Goal: Task Accomplishment & Management: Use online tool/utility

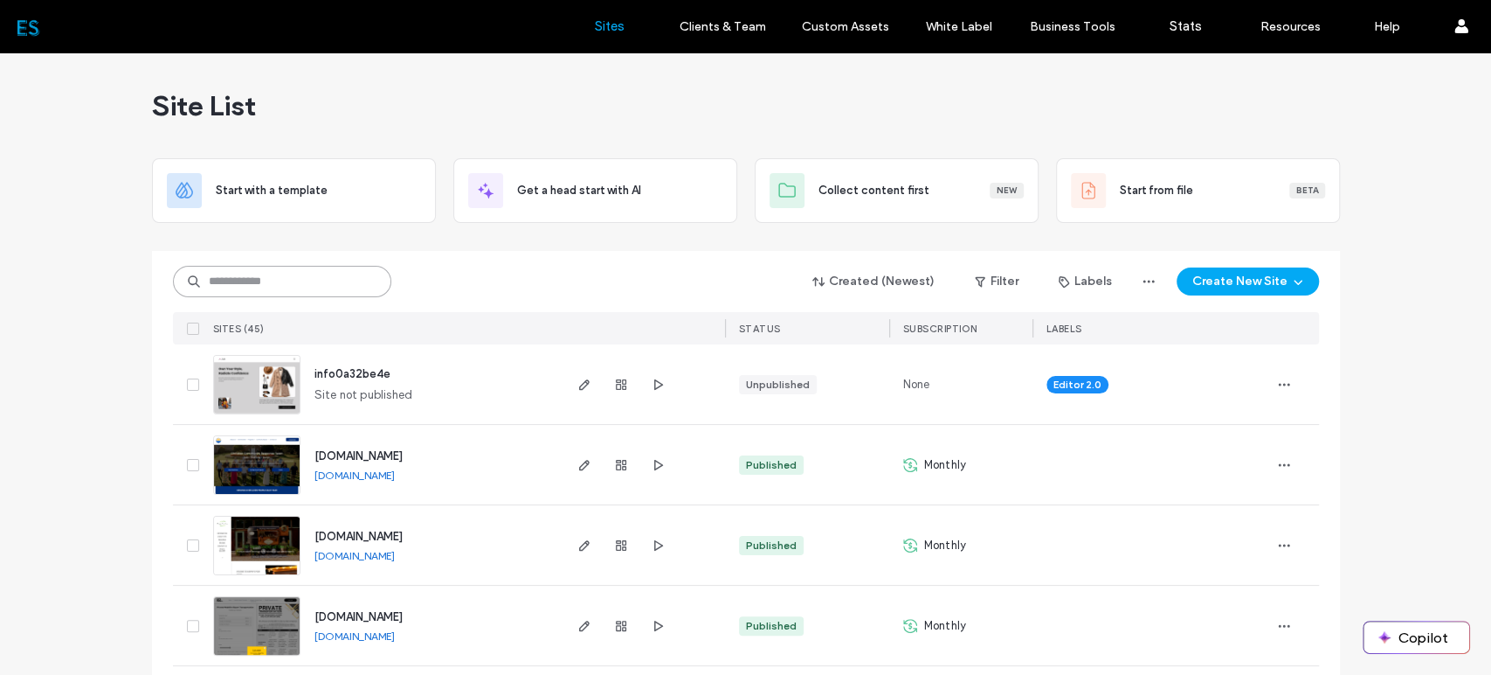
click at [260, 279] on input at bounding box center [282, 281] width 218 height 31
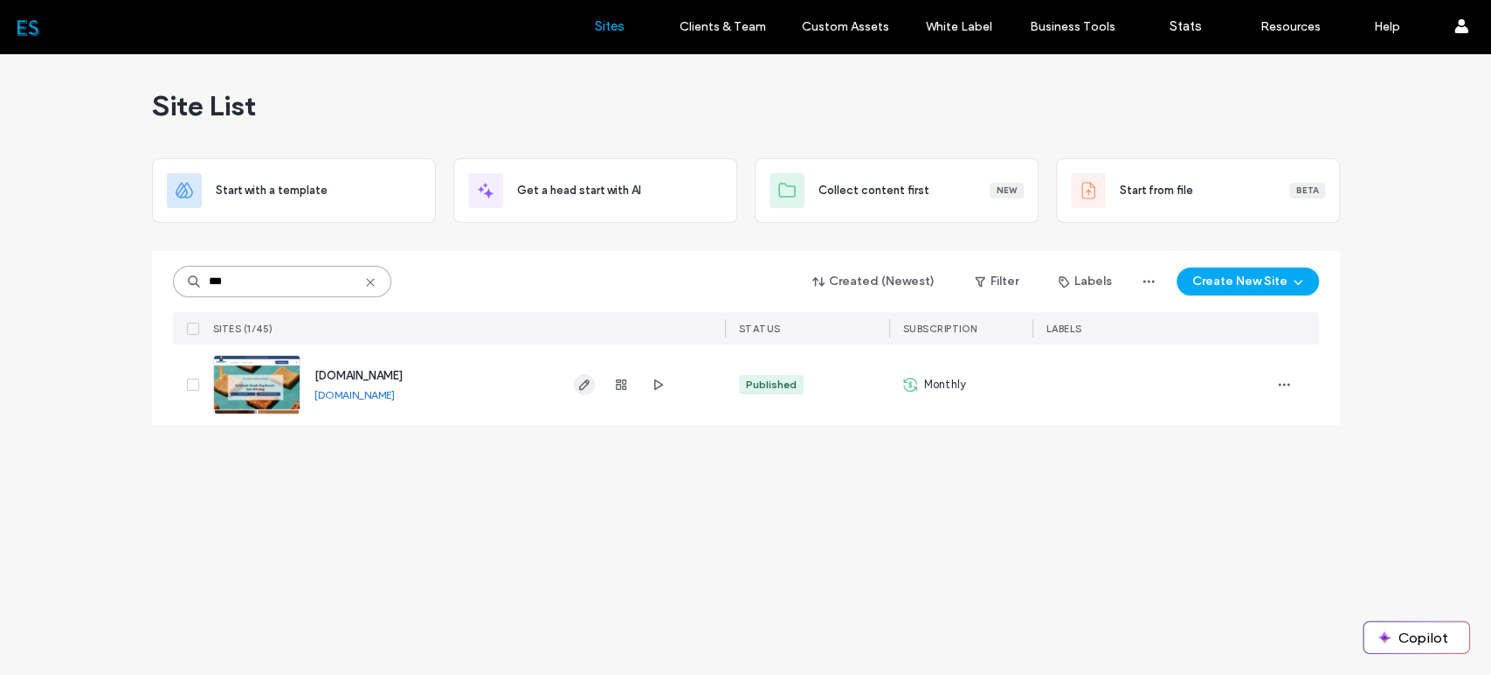
type input "***"
click at [583, 381] on icon "button" at bounding box center [585, 384] width 14 height 14
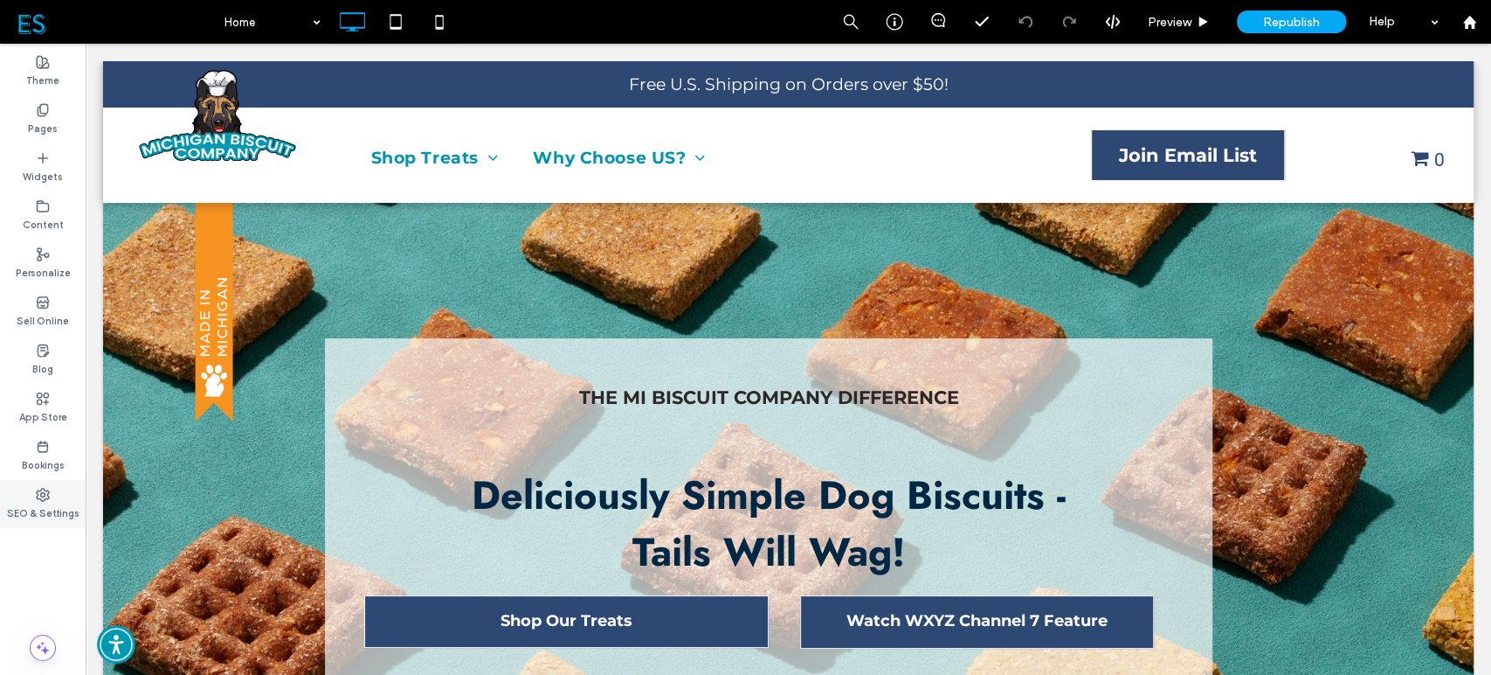
click at [50, 503] on label "SEO & Settings" at bounding box center [43, 511] width 73 height 19
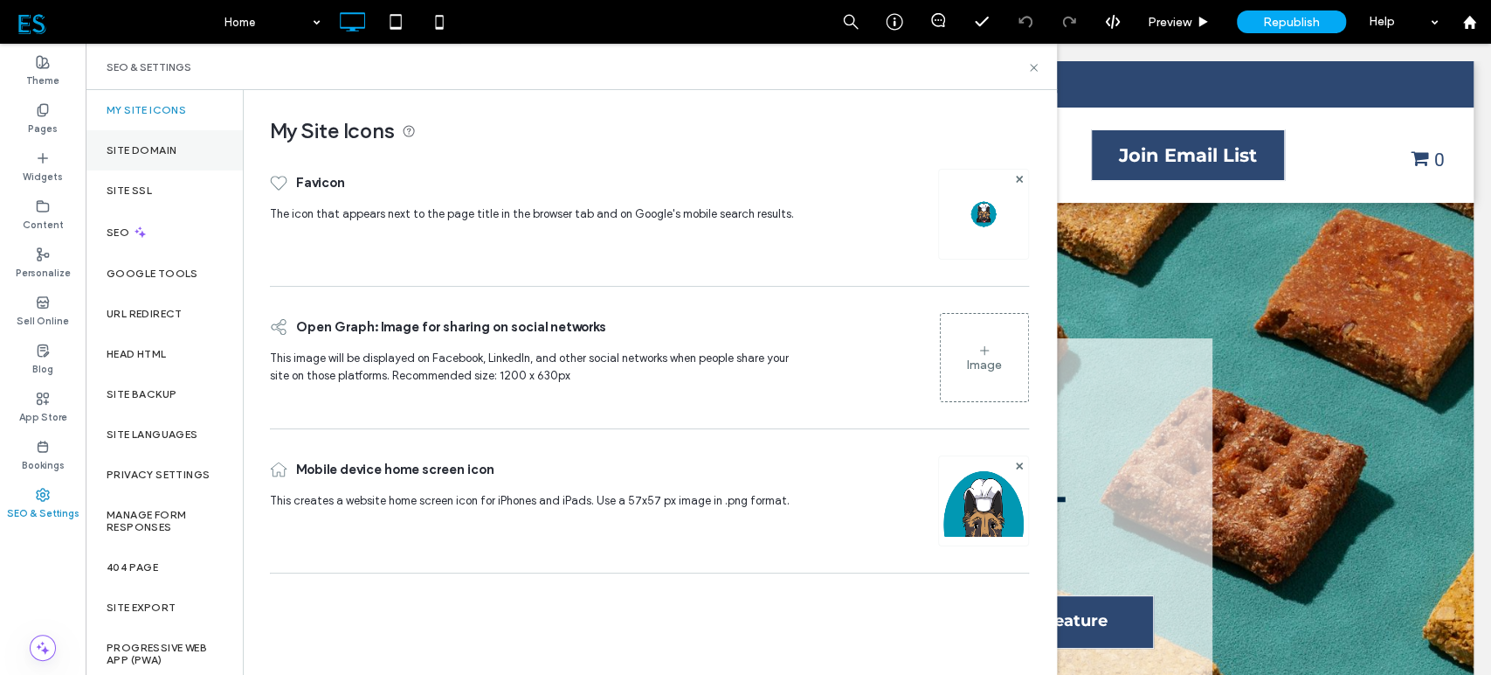
click at [187, 150] on div "Site Domain" at bounding box center [164, 150] width 157 height 40
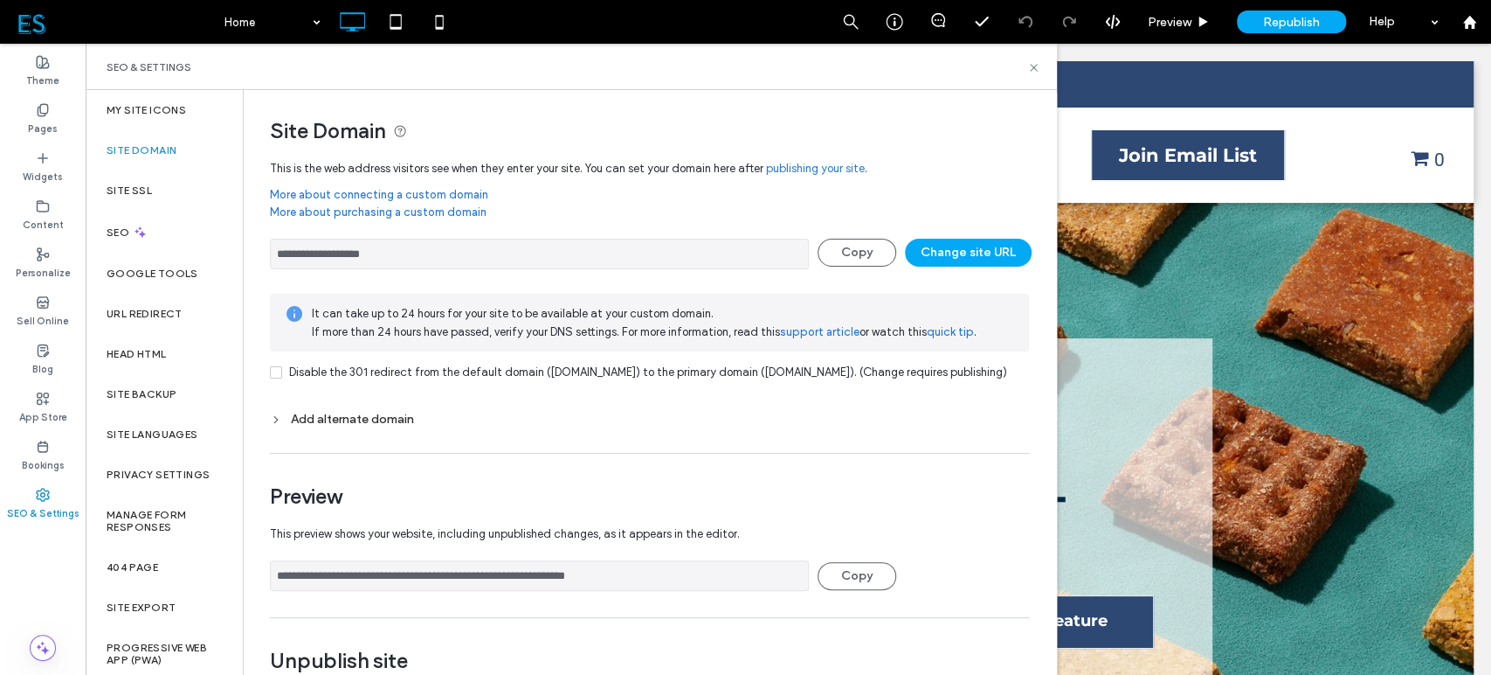
scroll to position [93, 0]
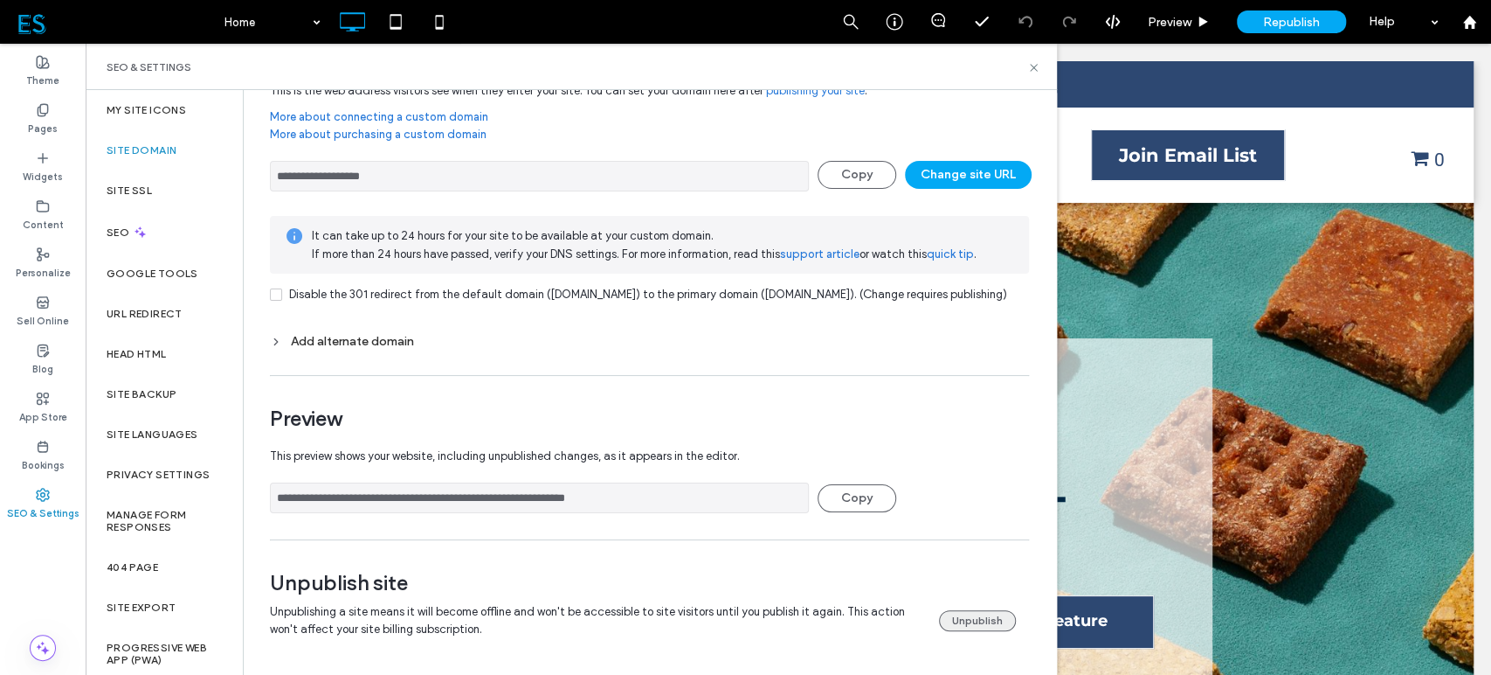
click at [981, 622] on button "Unpublish" at bounding box center [977, 620] width 77 height 21
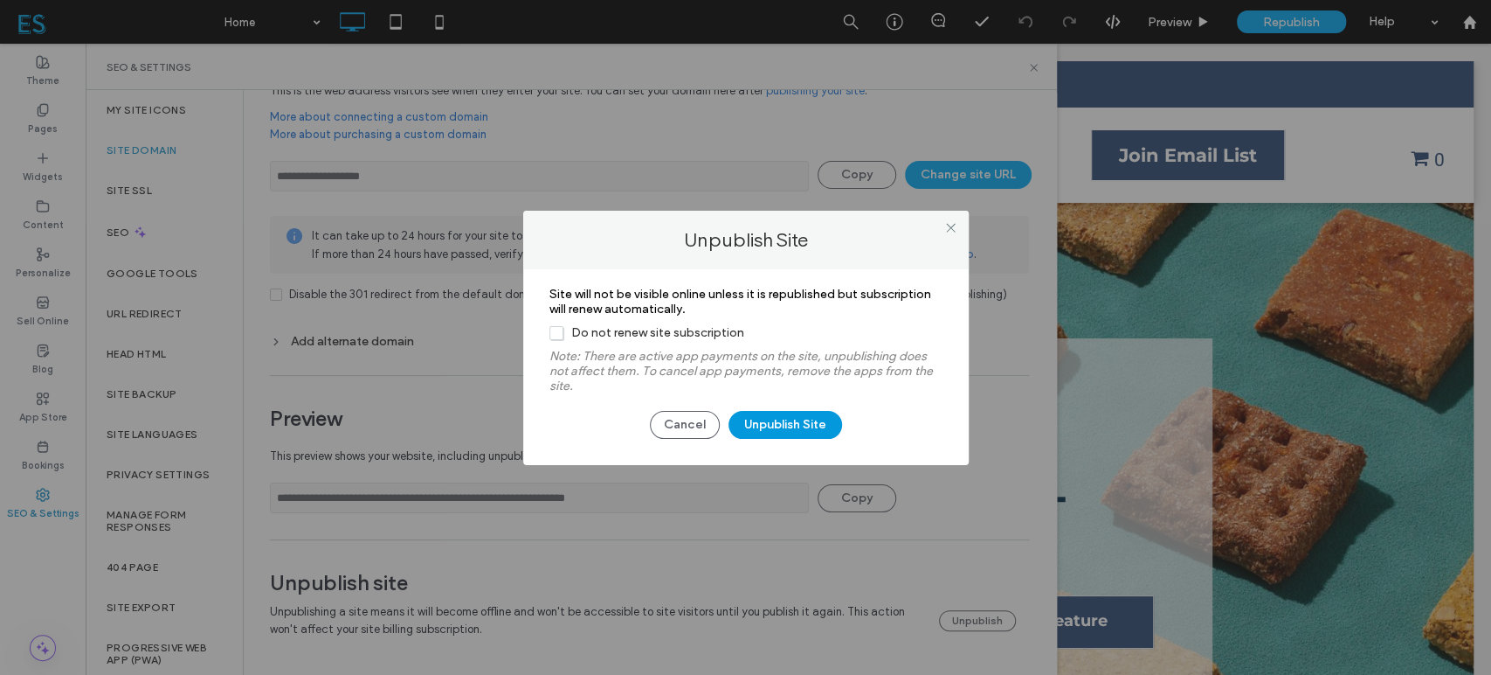
click at [801, 428] on button "Unpublish Site" at bounding box center [786, 425] width 114 height 28
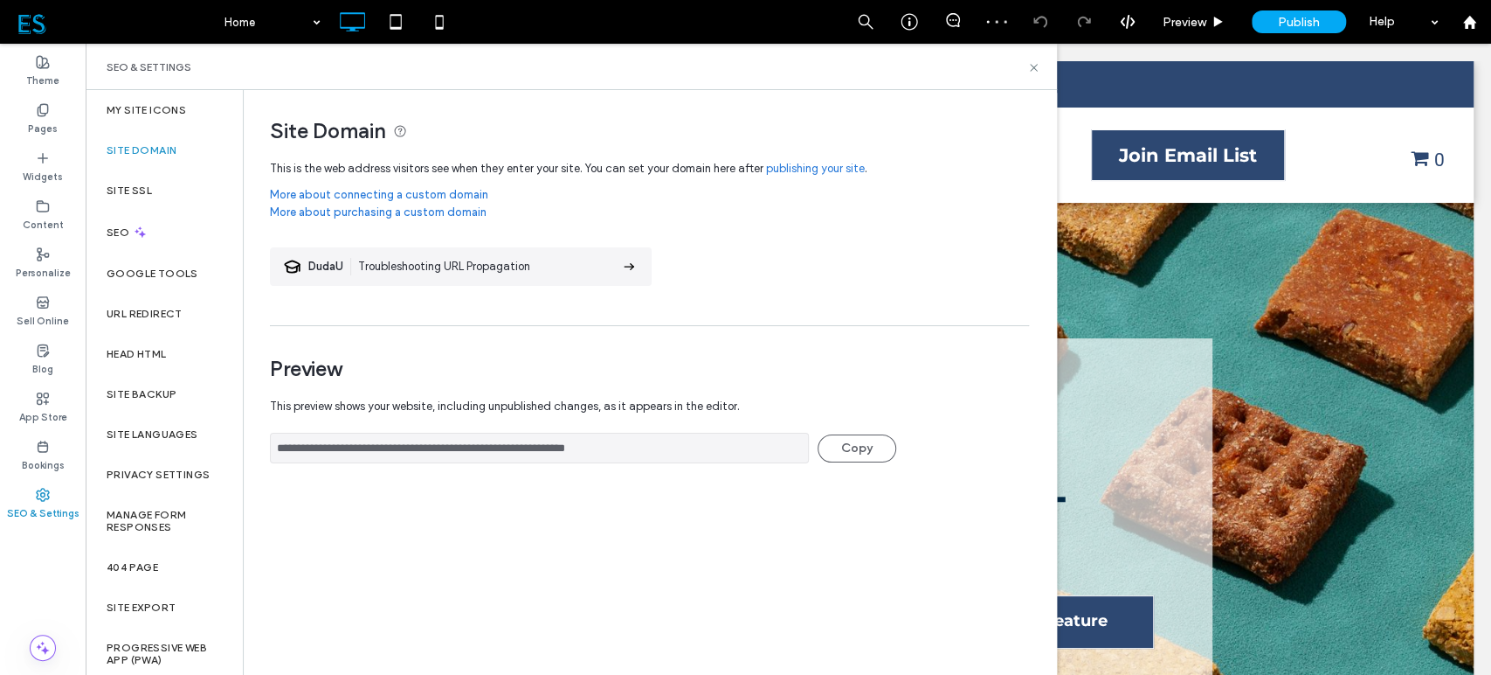
scroll to position [0, 0]
click at [1036, 70] on use at bounding box center [1033, 67] width 7 height 7
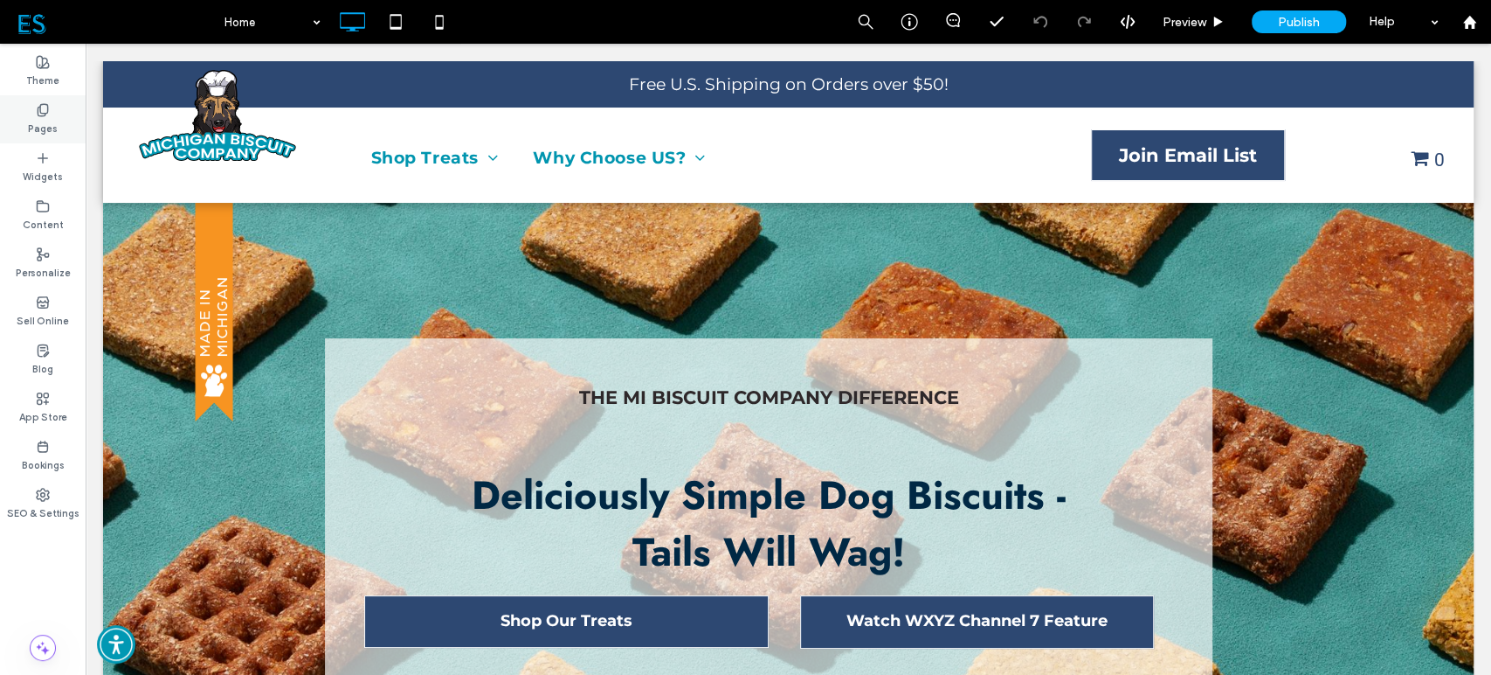
click at [58, 121] on div "Pages" at bounding box center [43, 119] width 86 height 48
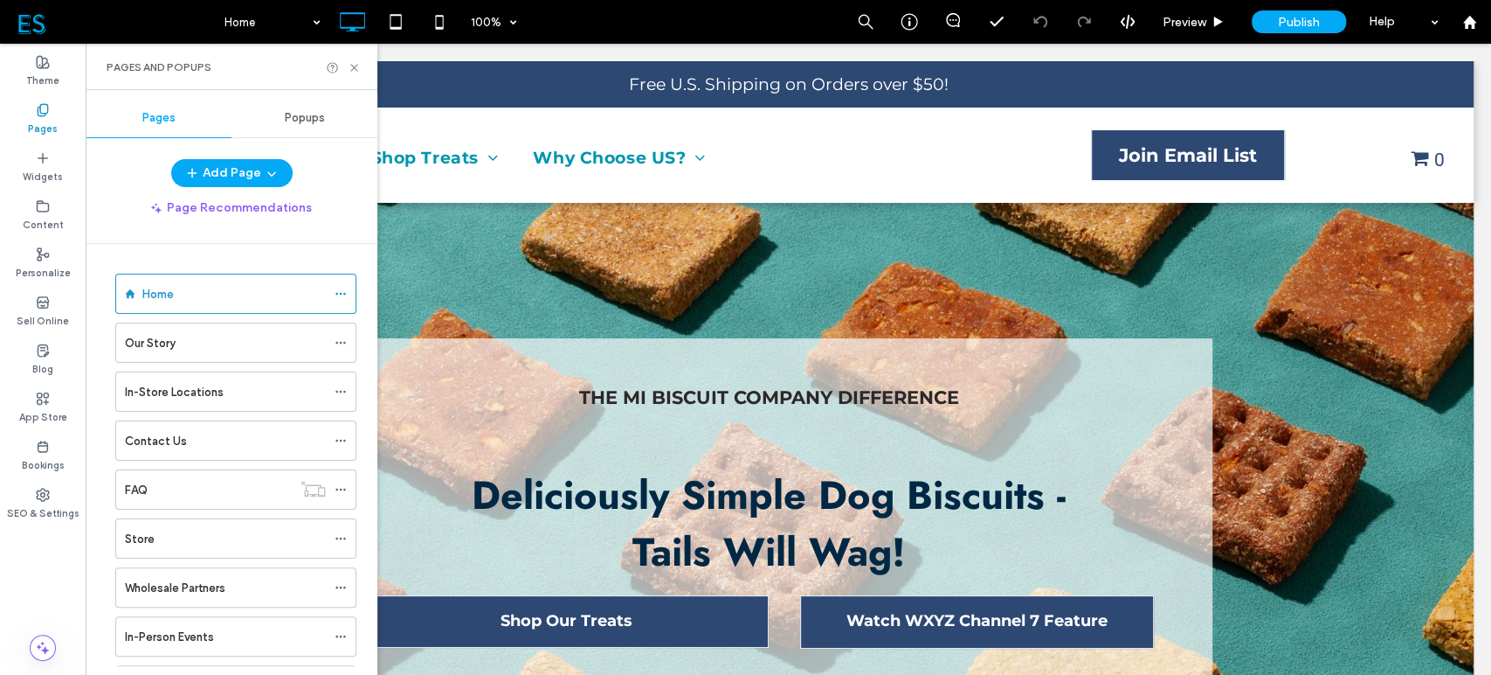
click at [316, 109] on div "Popups" at bounding box center [305, 118] width 146 height 38
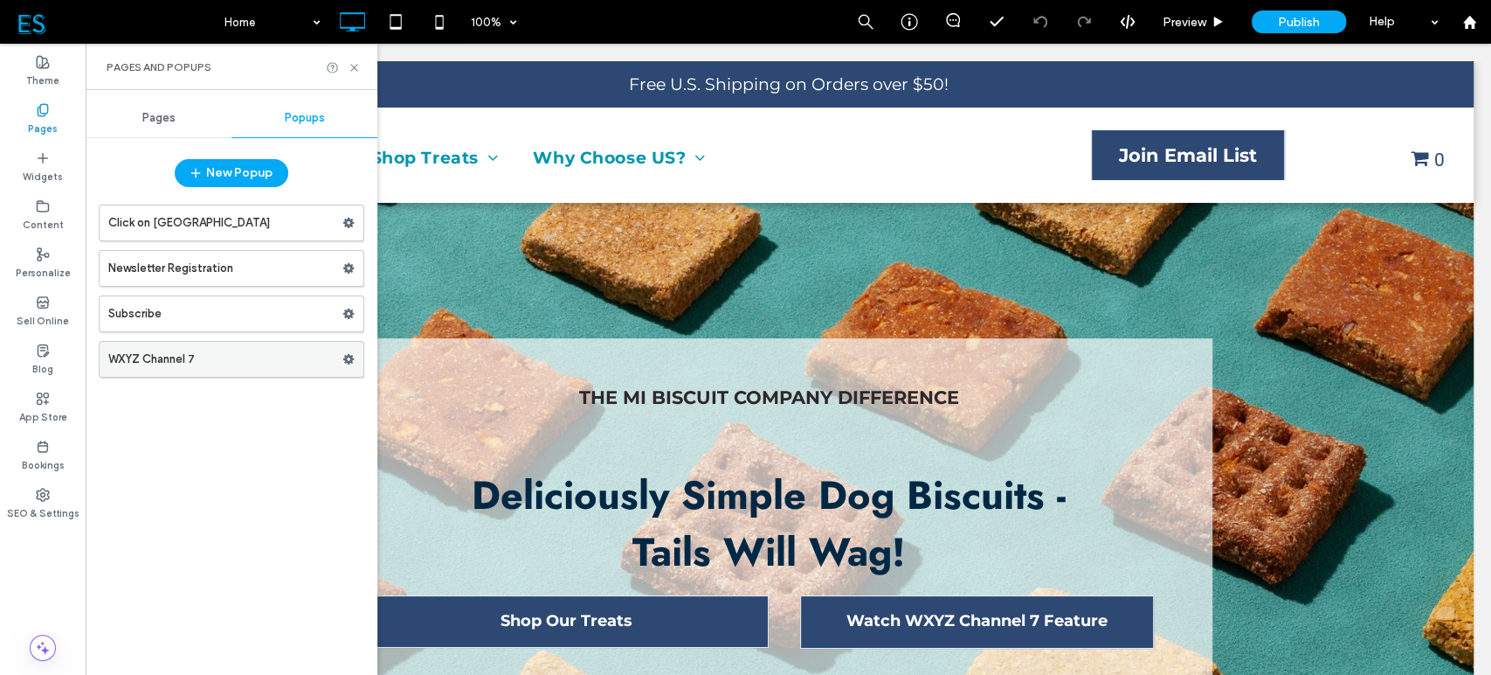
click at [217, 363] on label "WXYZ Channel 7" at bounding box center [225, 359] width 234 height 35
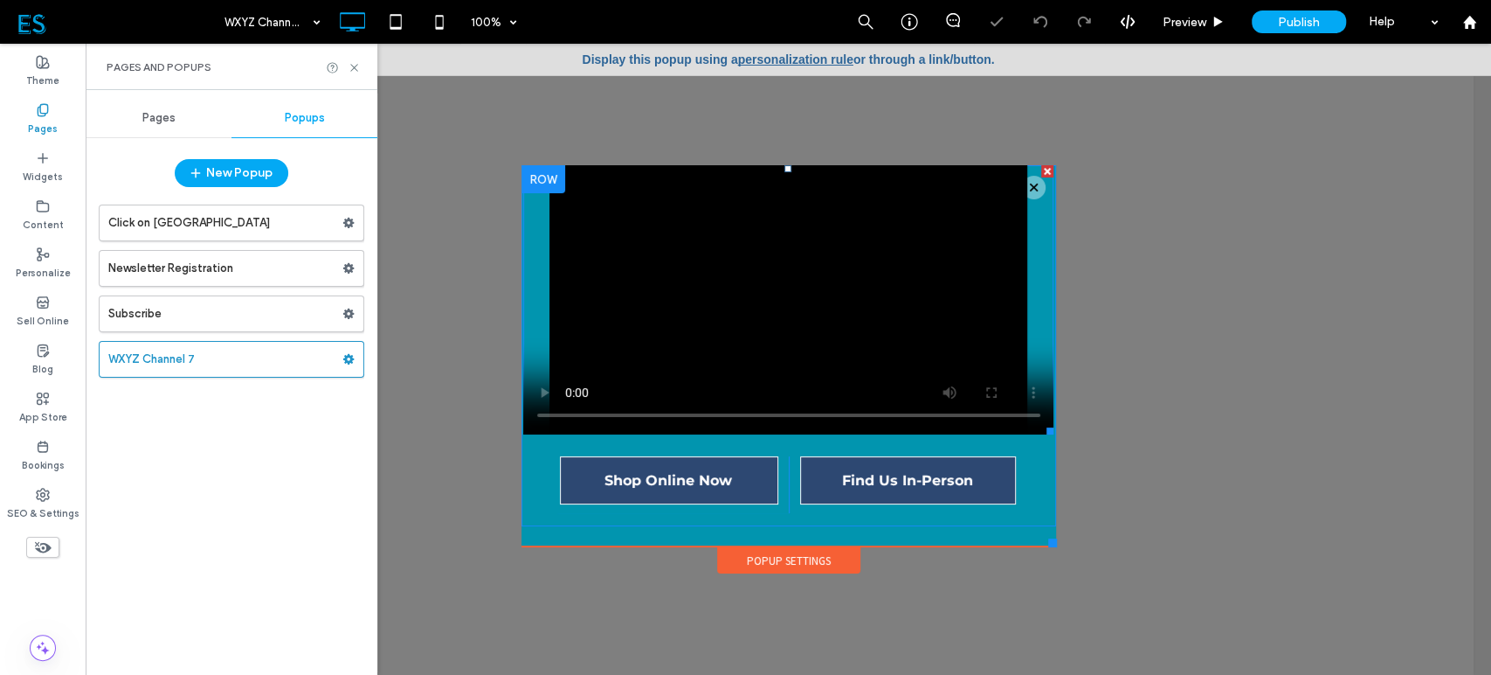
click at [806, 313] on span at bounding box center [788, 299] width 531 height 269
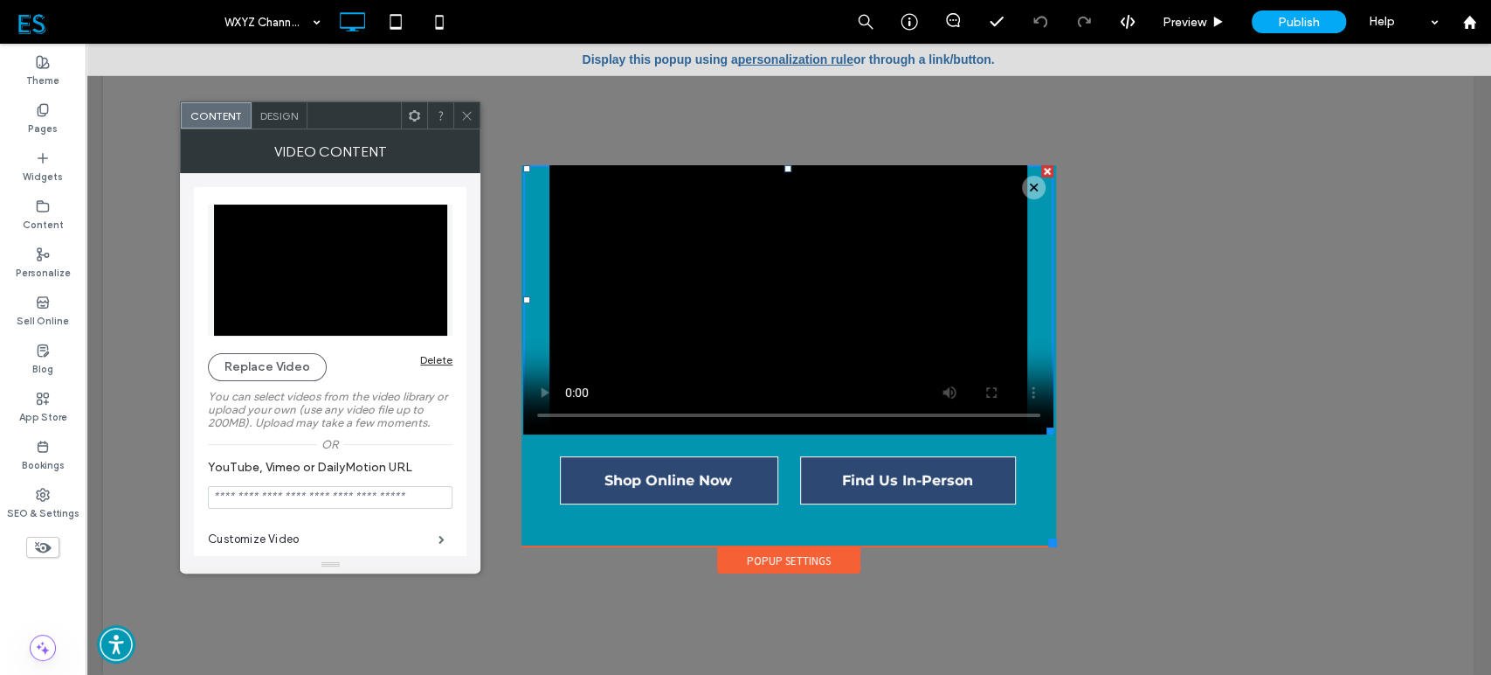
click at [287, 118] on span "Design" at bounding box center [279, 115] width 38 height 13
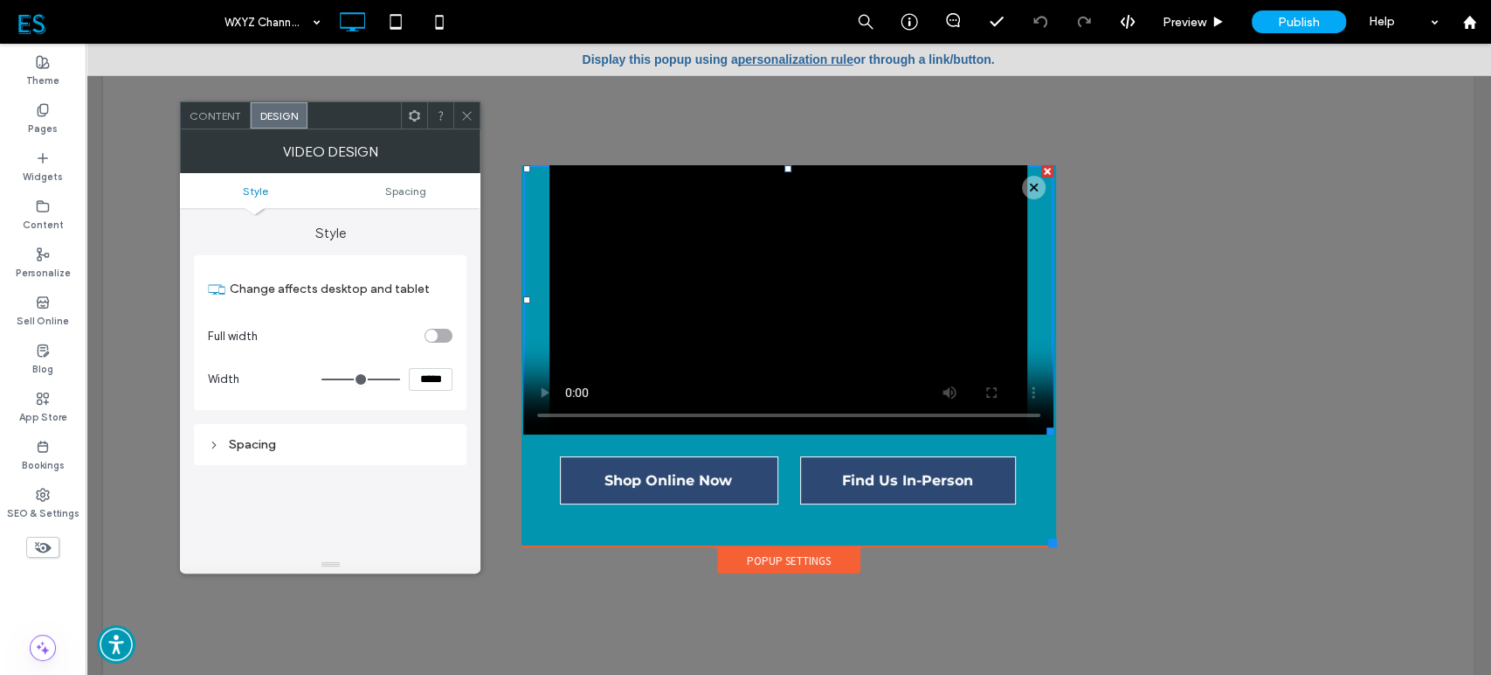
click at [222, 110] on span "Content" at bounding box center [216, 115] width 52 height 13
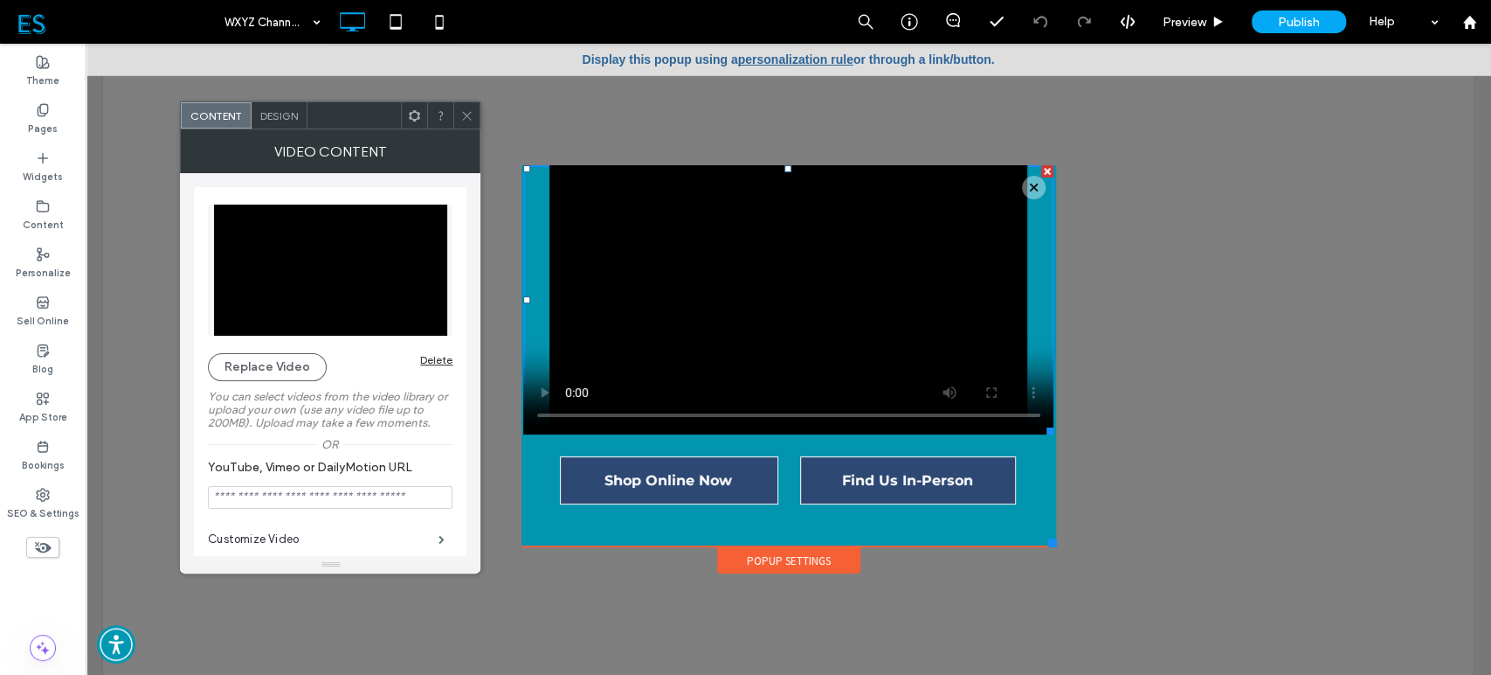
click at [467, 118] on icon at bounding box center [466, 115] width 13 height 13
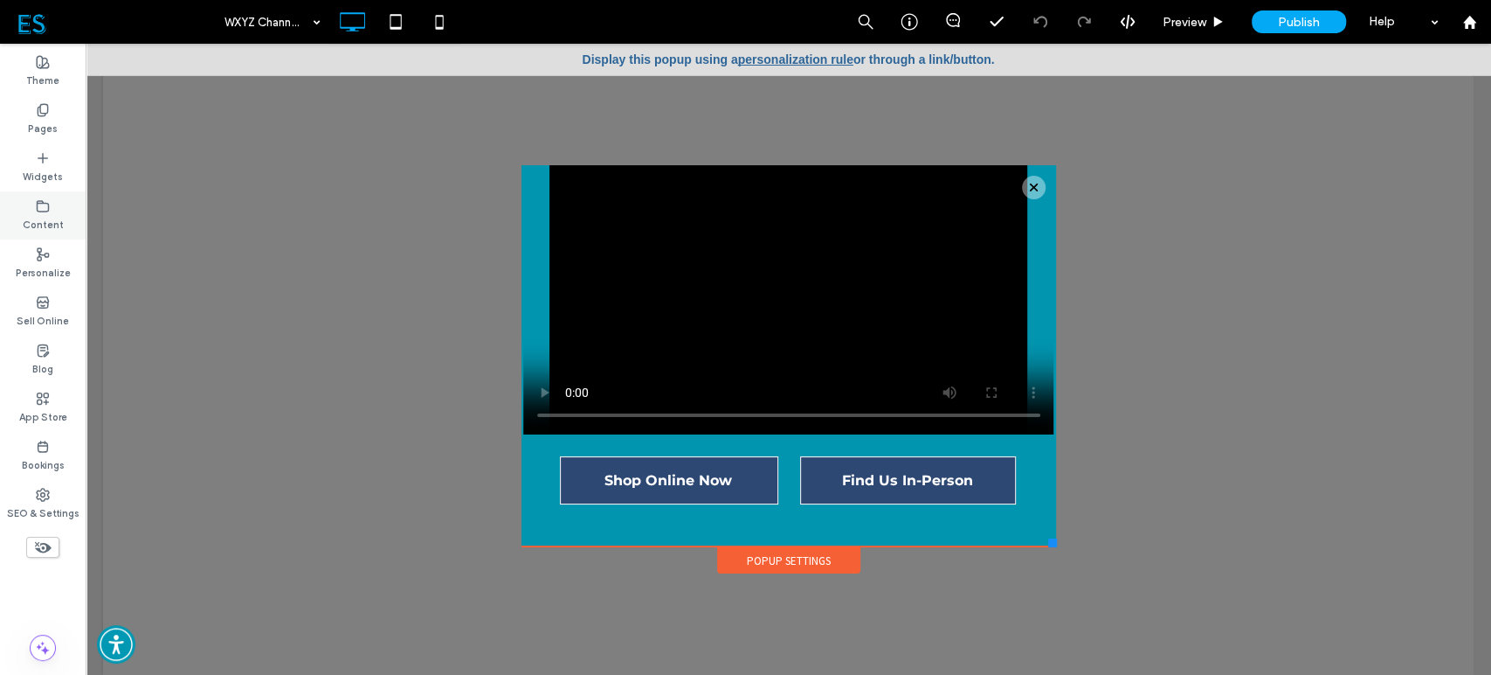
click at [42, 208] on icon at bounding box center [43, 206] width 14 height 14
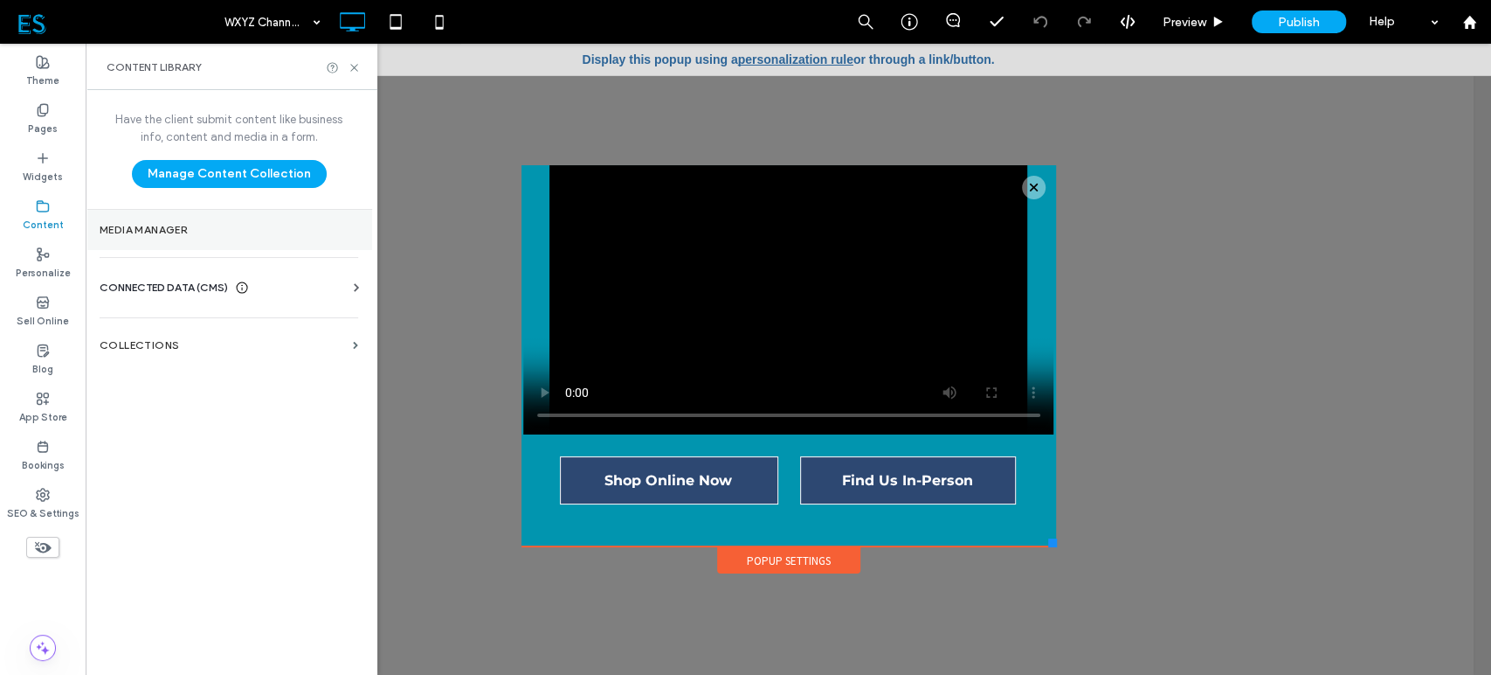
click at [156, 221] on section "Media Manager" at bounding box center [229, 230] width 287 height 40
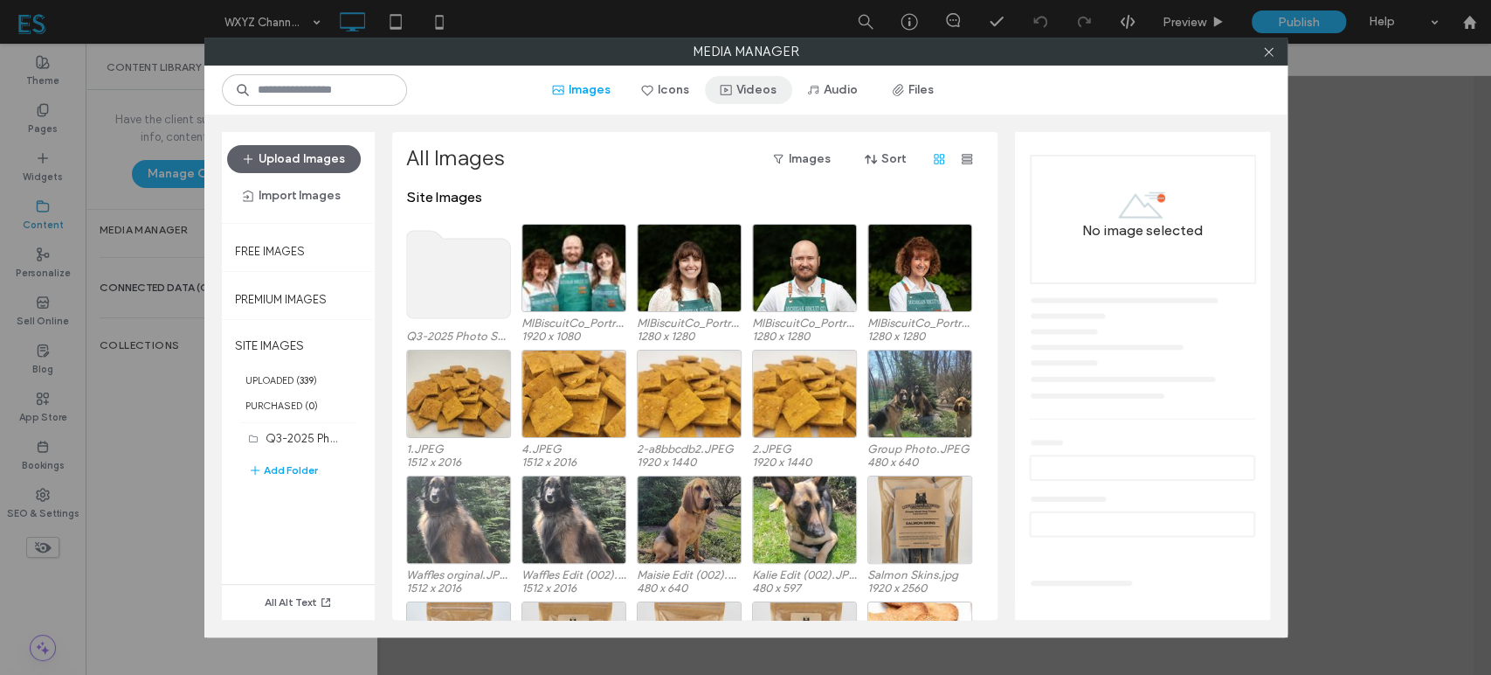
click at [757, 96] on button "Videos" at bounding box center [748, 90] width 87 height 28
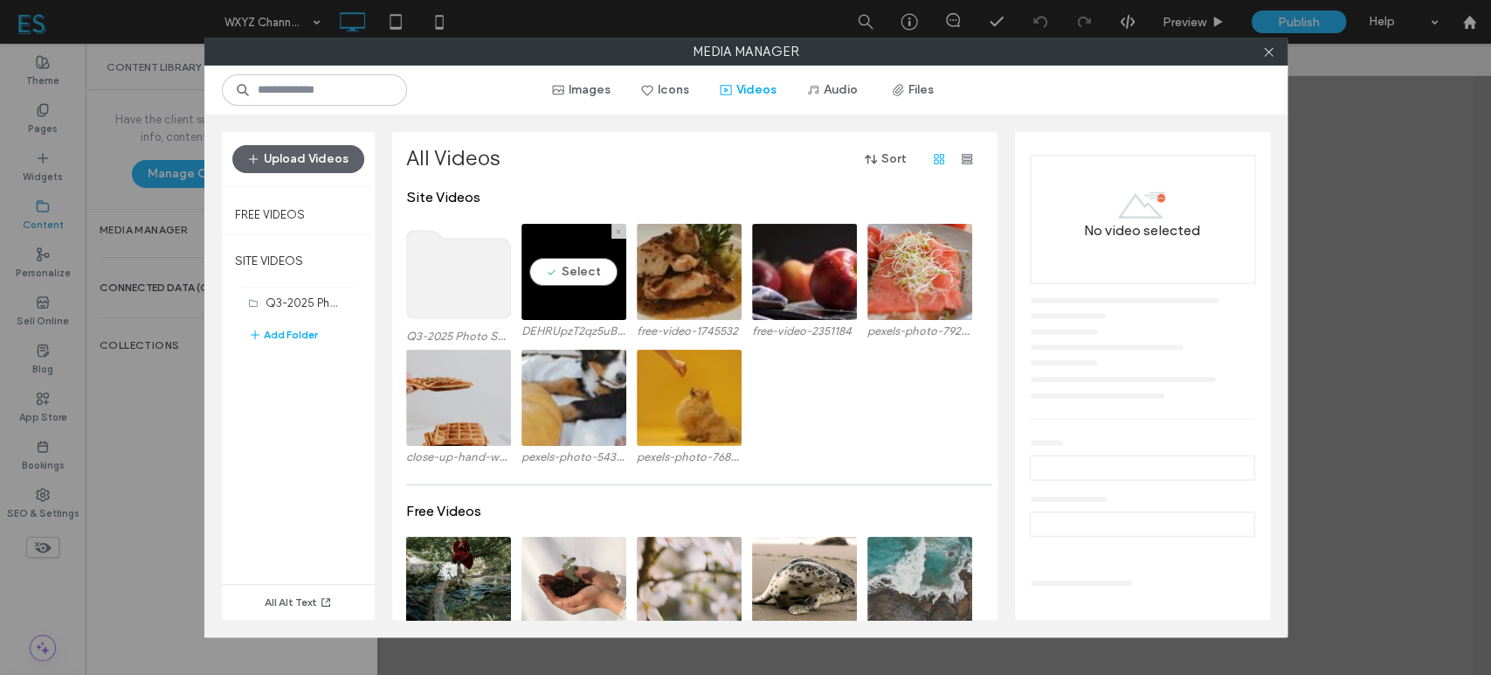
scroll to position [3, 0]
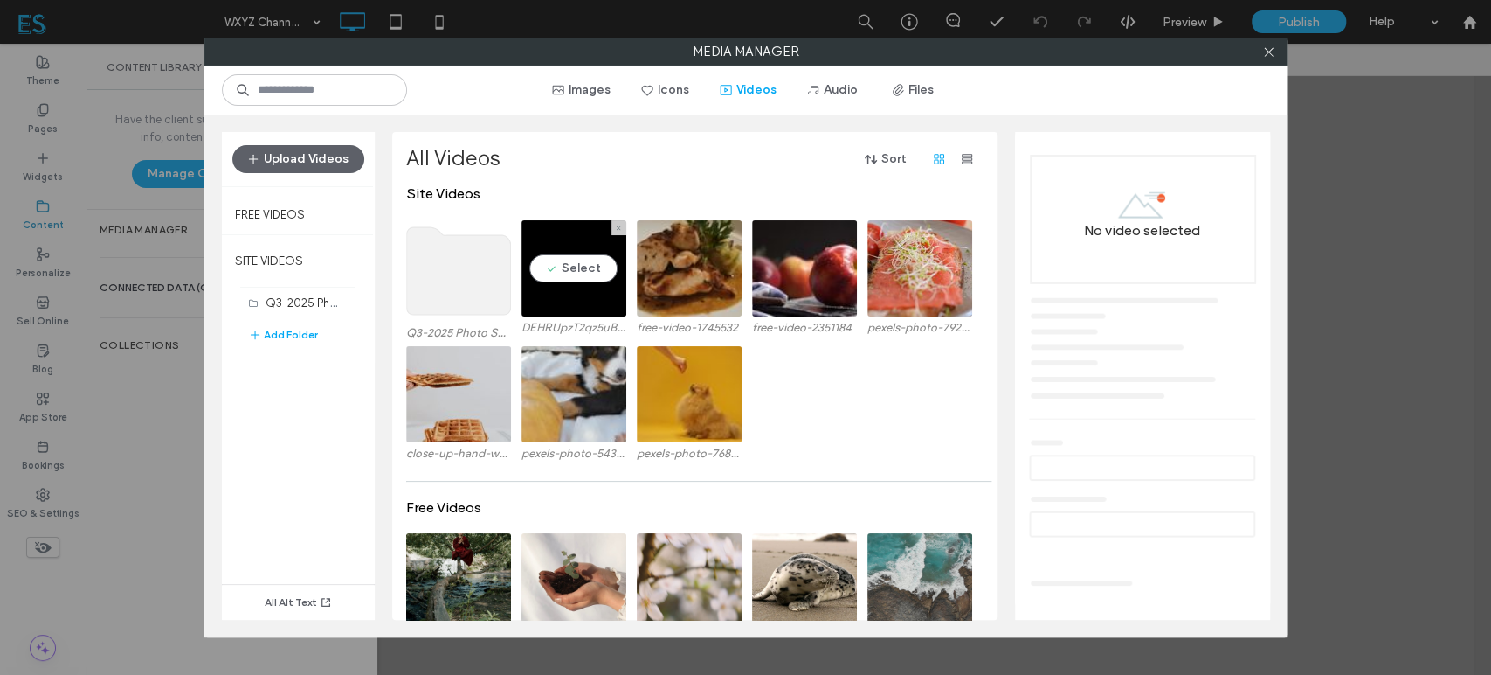
click at [608, 293] on video at bounding box center [574, 268] width 105 height 96
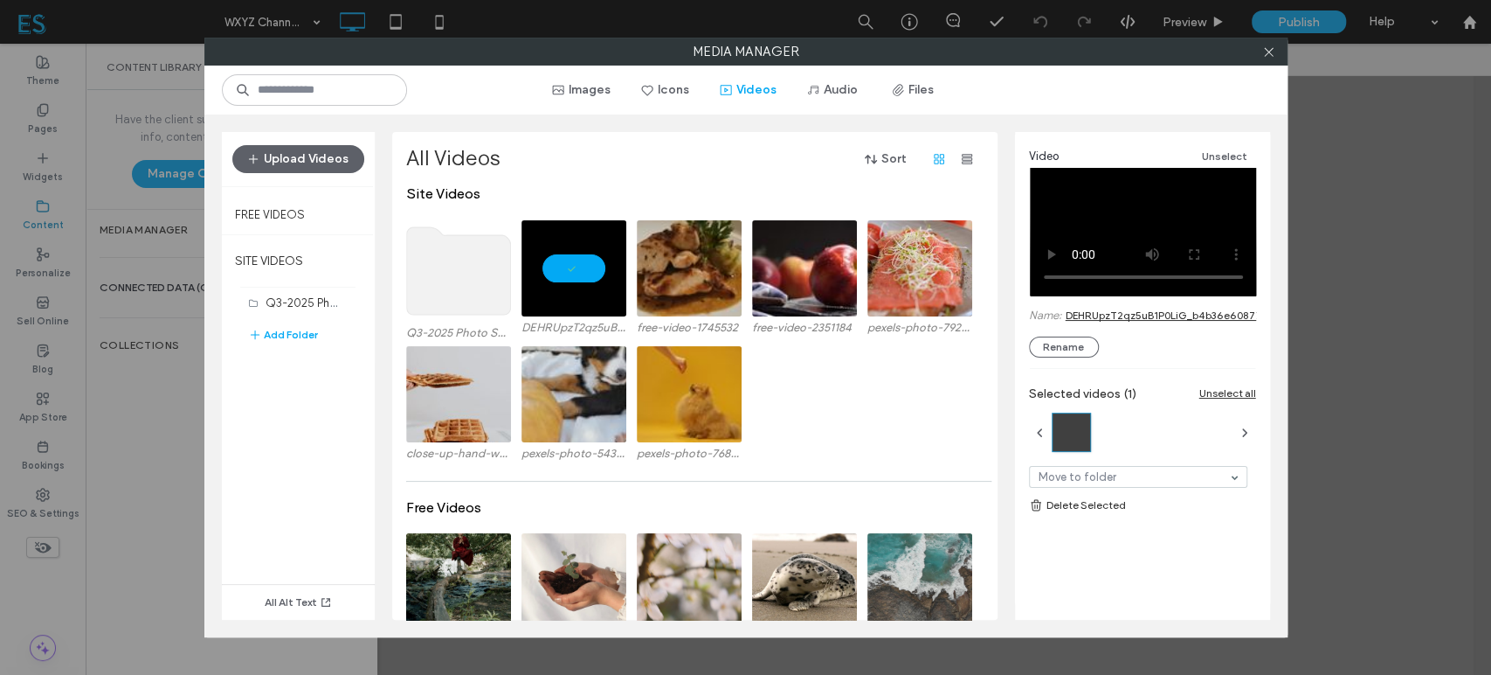
click at [1164, 315] on link "DEHRUpzT2qz5uB1P0LiG_b4b36e60877c4d8eae634f934862d1b2_e.mp4" at bounding box center [1247, 314] width 363 height 13
click at [573, 261] on video at bounding box center [574, 268] width 105 height 96
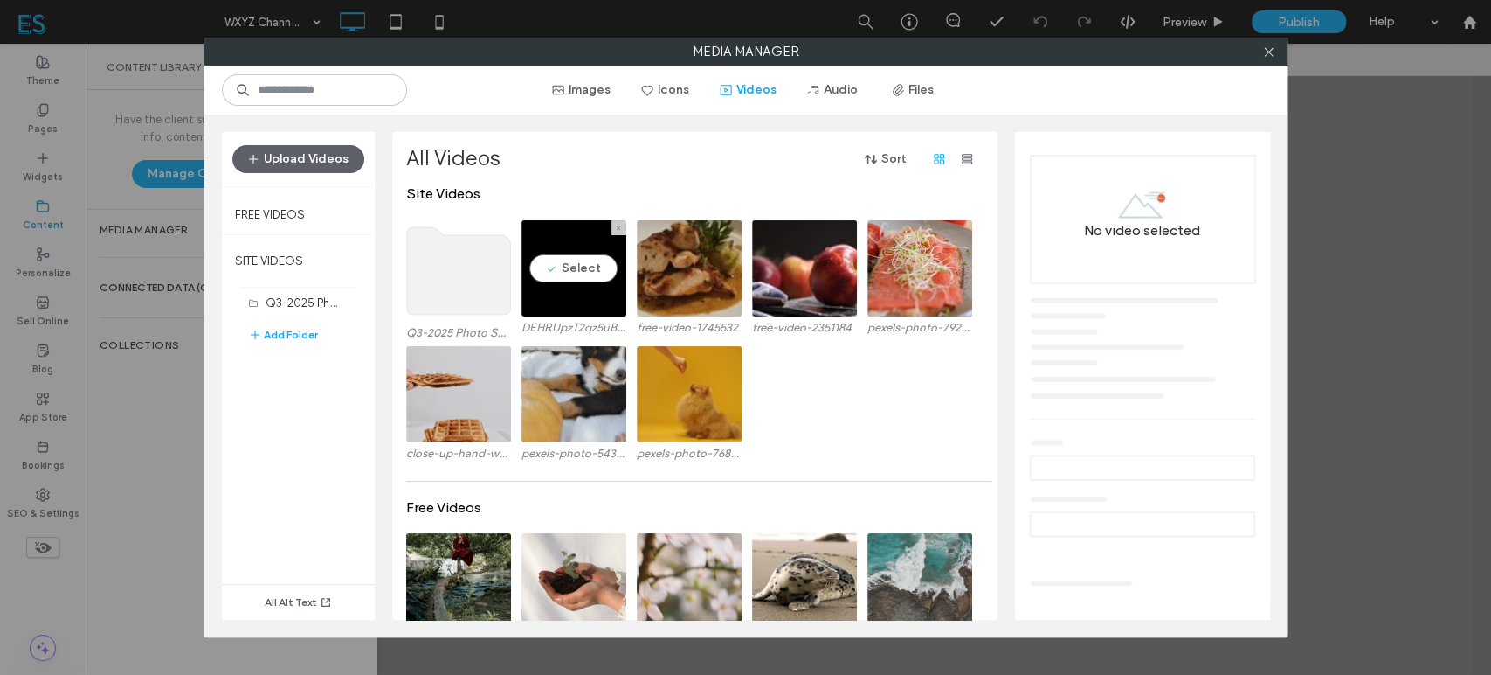
click at [603, 295] on video at bounding box center [574, 268] width 105 height 96
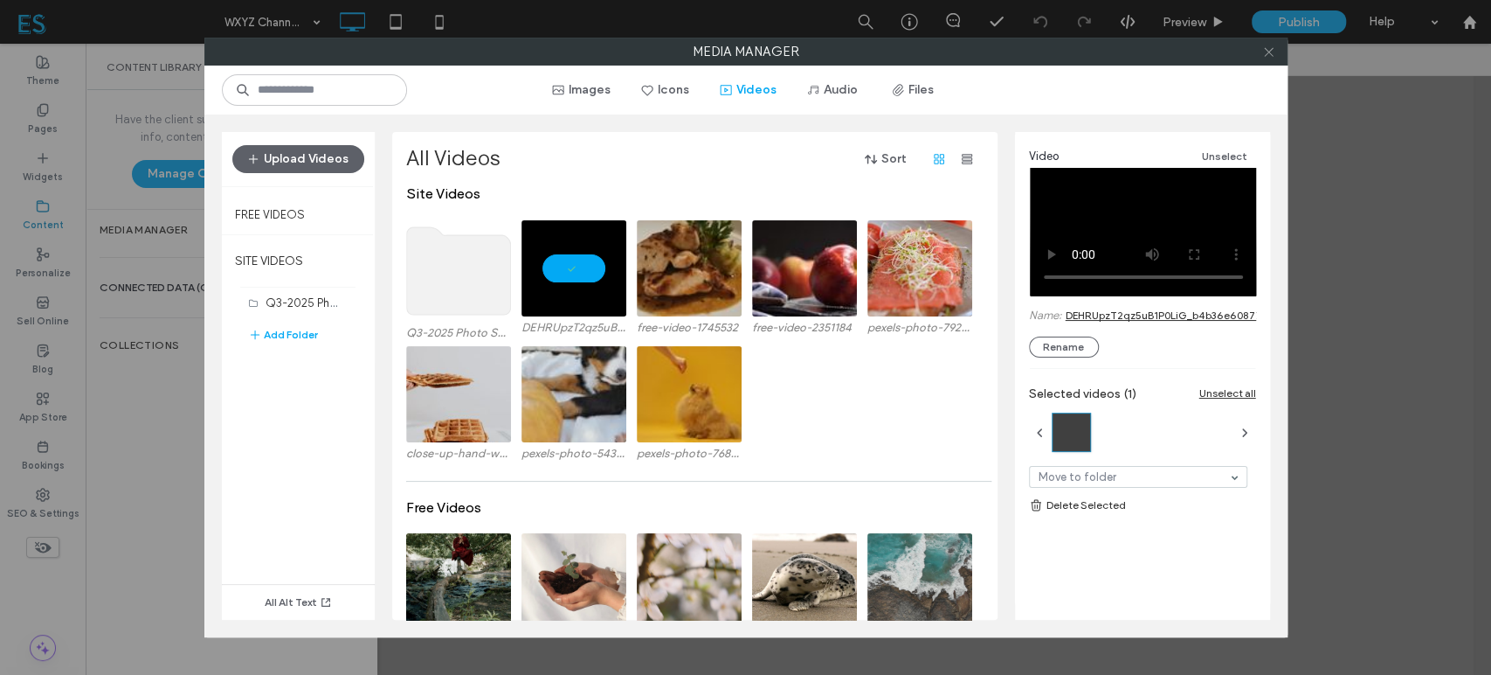
click at [1271, 48] on icon at bounding box center [1269, 51] width 13 height 13
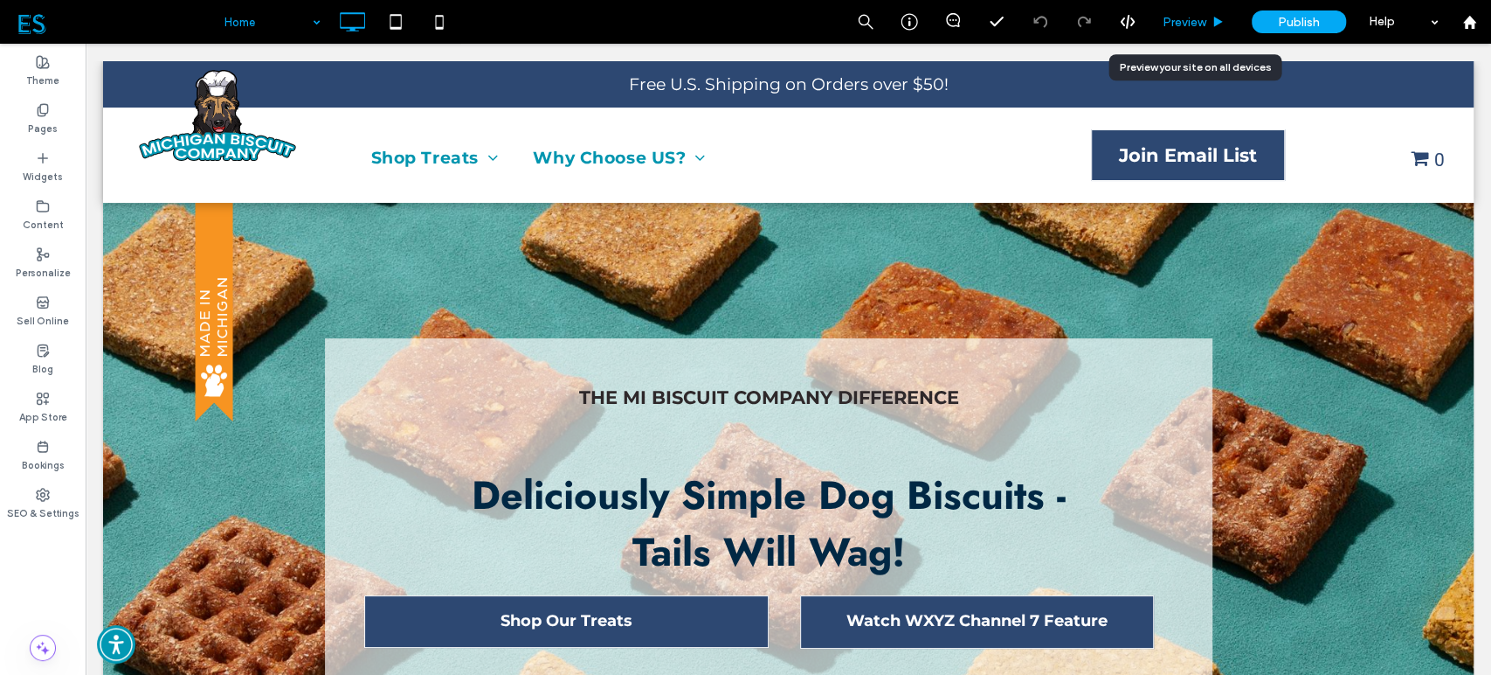
click at [1179, 32] on div "Preview" at bounding box center [1194, 22] width 89 height 44
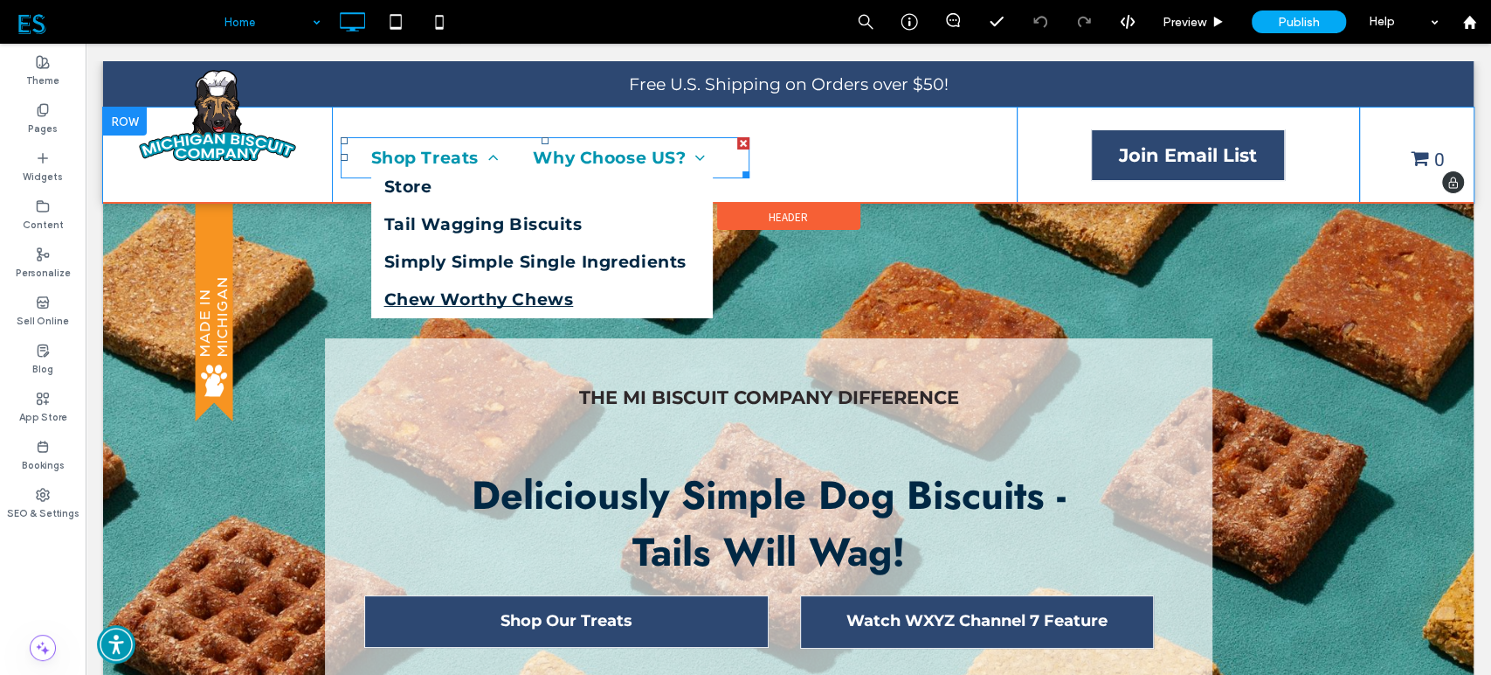
click at [471, 294] on span "Chew Worthy Chews" at bounding box center [479, 299] width 190 height 20
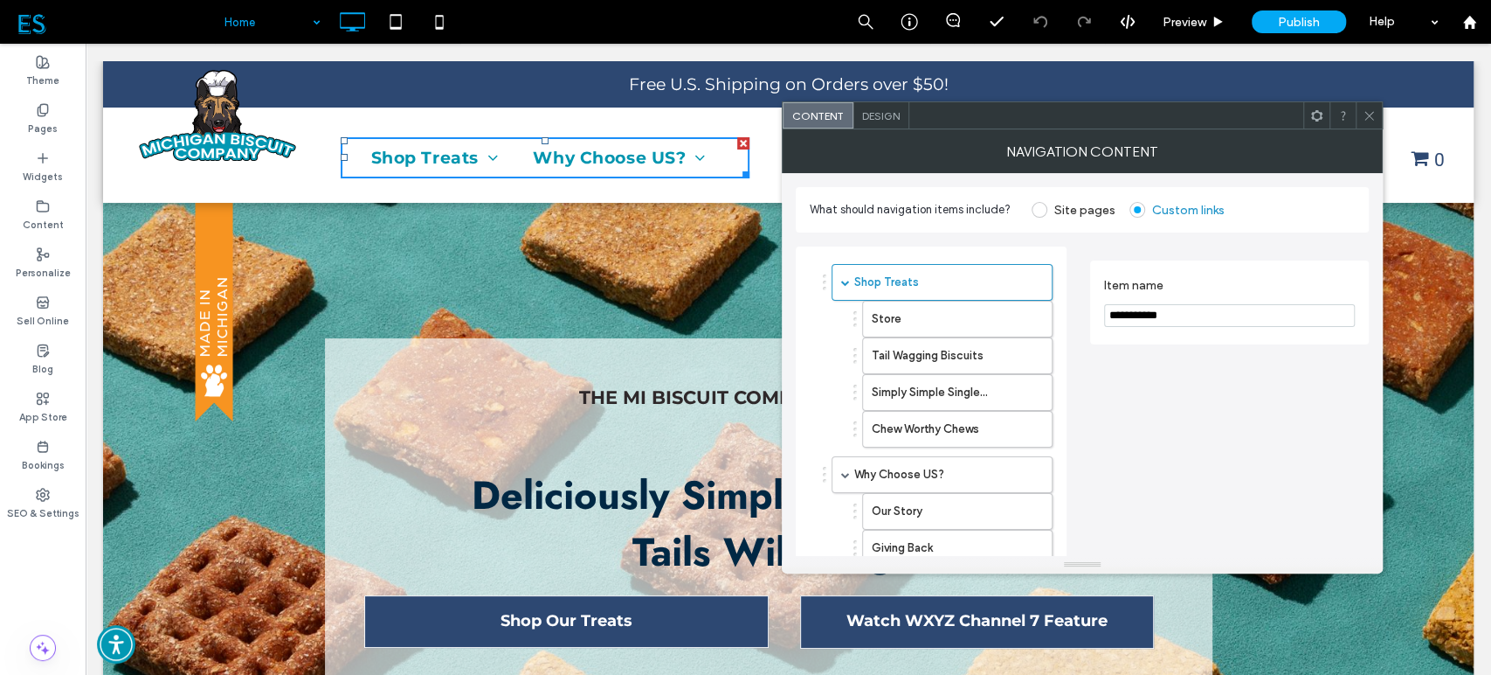
click at [1374, 120] on icon at bounding box center [1369, 115] width 13 height 13
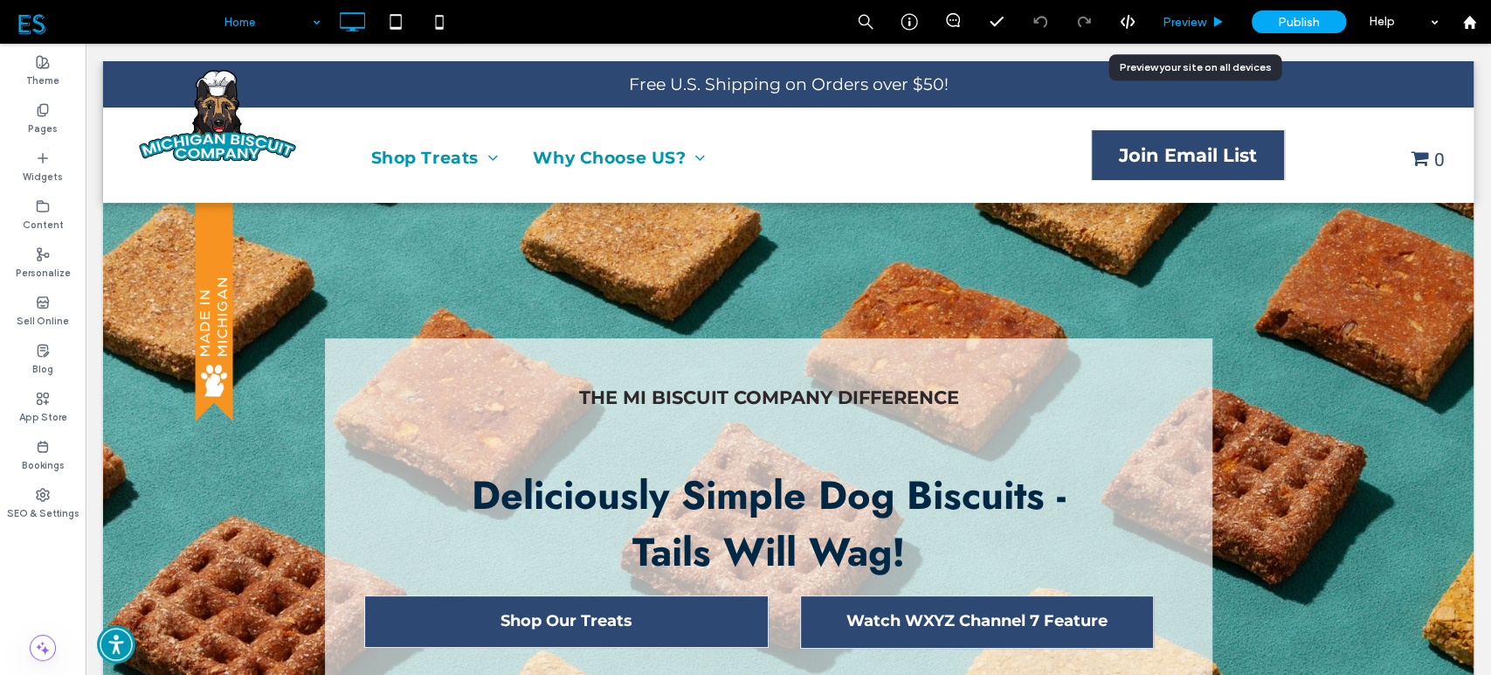
click at [1204, 15] on span "Preview" at bounding box center [1185, 22] width 44 height 15
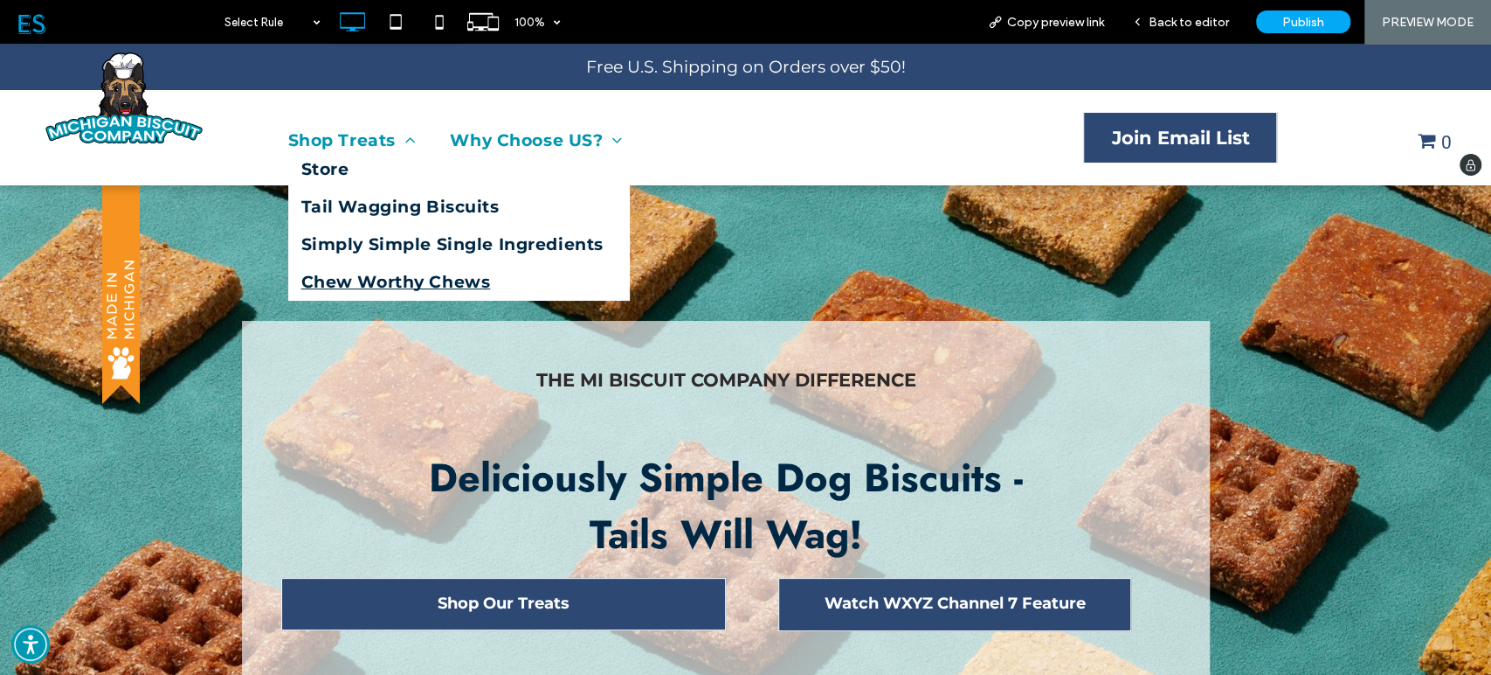
click at [412, 285] on span "Chew Worthy Chews" at bounding box center [396, 282] width 190 height 20
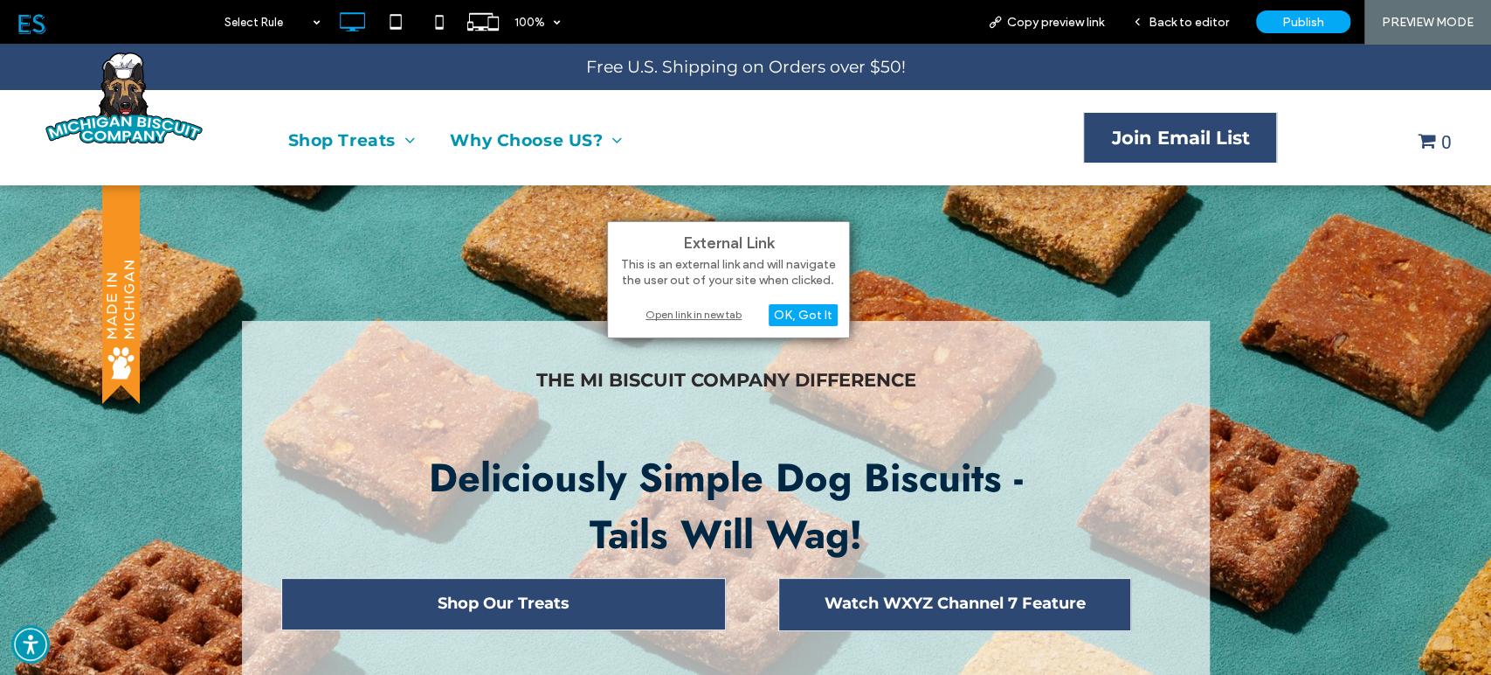
click at [689, 314] on div "Open link in new tab" at bounding box center [728, 314] width 218 height 18
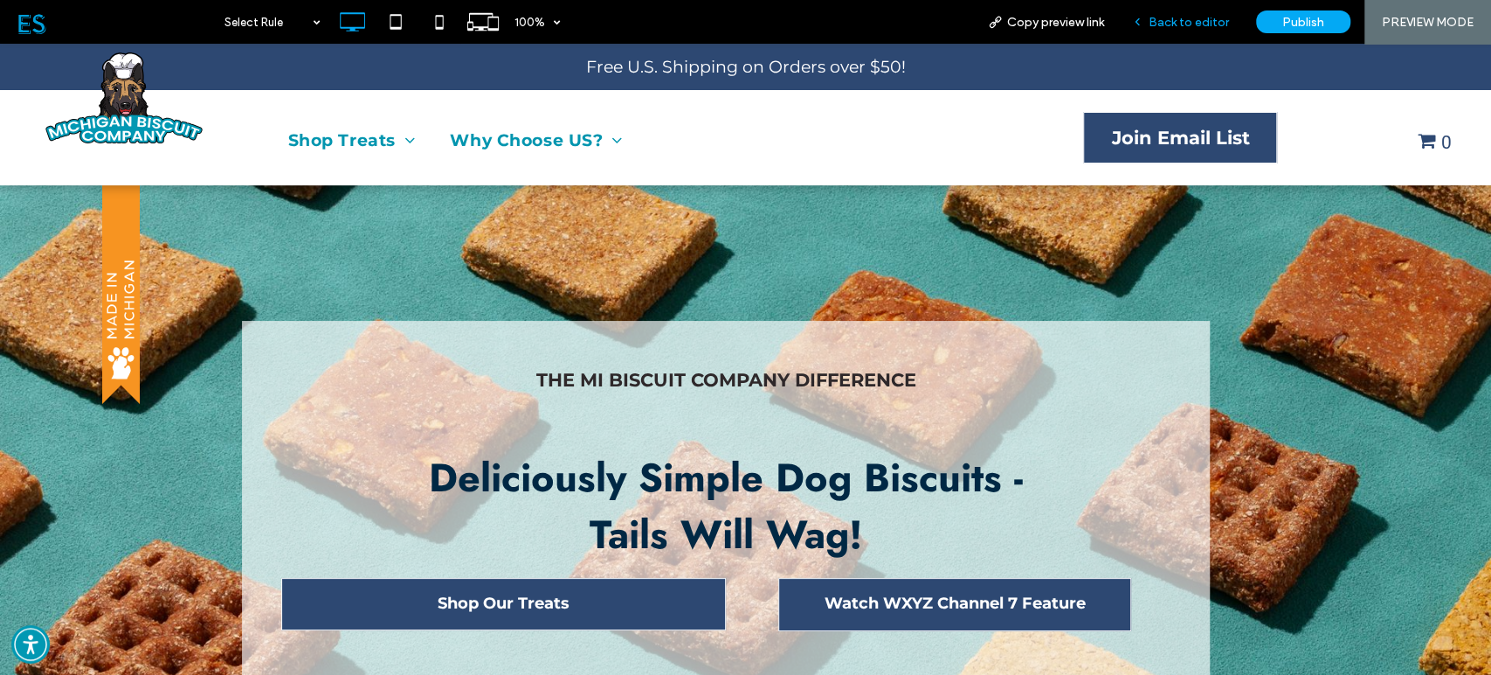
click at [1194, 19] on span "Back to editor" at bounding box center [1189, 22] width 80 height 15
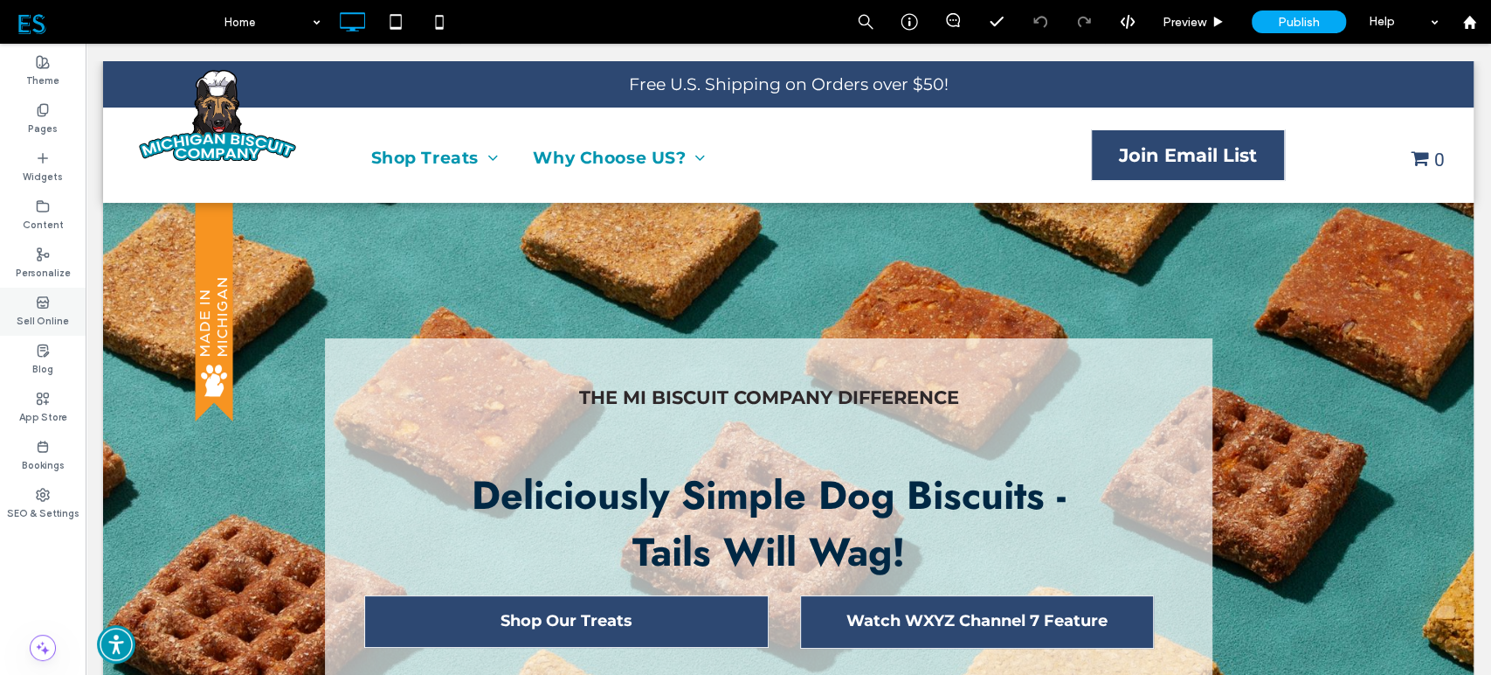
click at [38, 309] on label "Sell Online" at bounding box center [43, 318] width 52 height 19
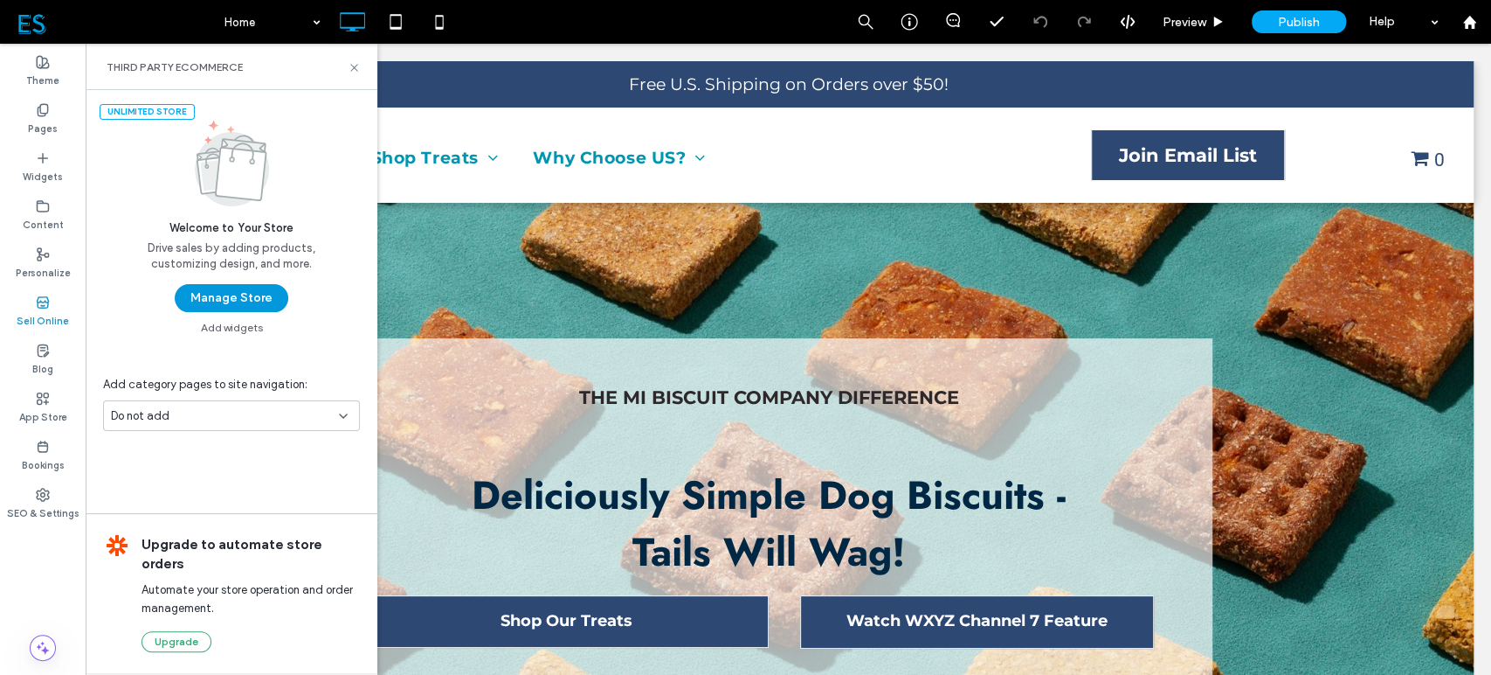
click at [230, 294] on button "Manage Store" at bounding box center [232, 298] width 114 height 28
